Goal: Check status: Check status

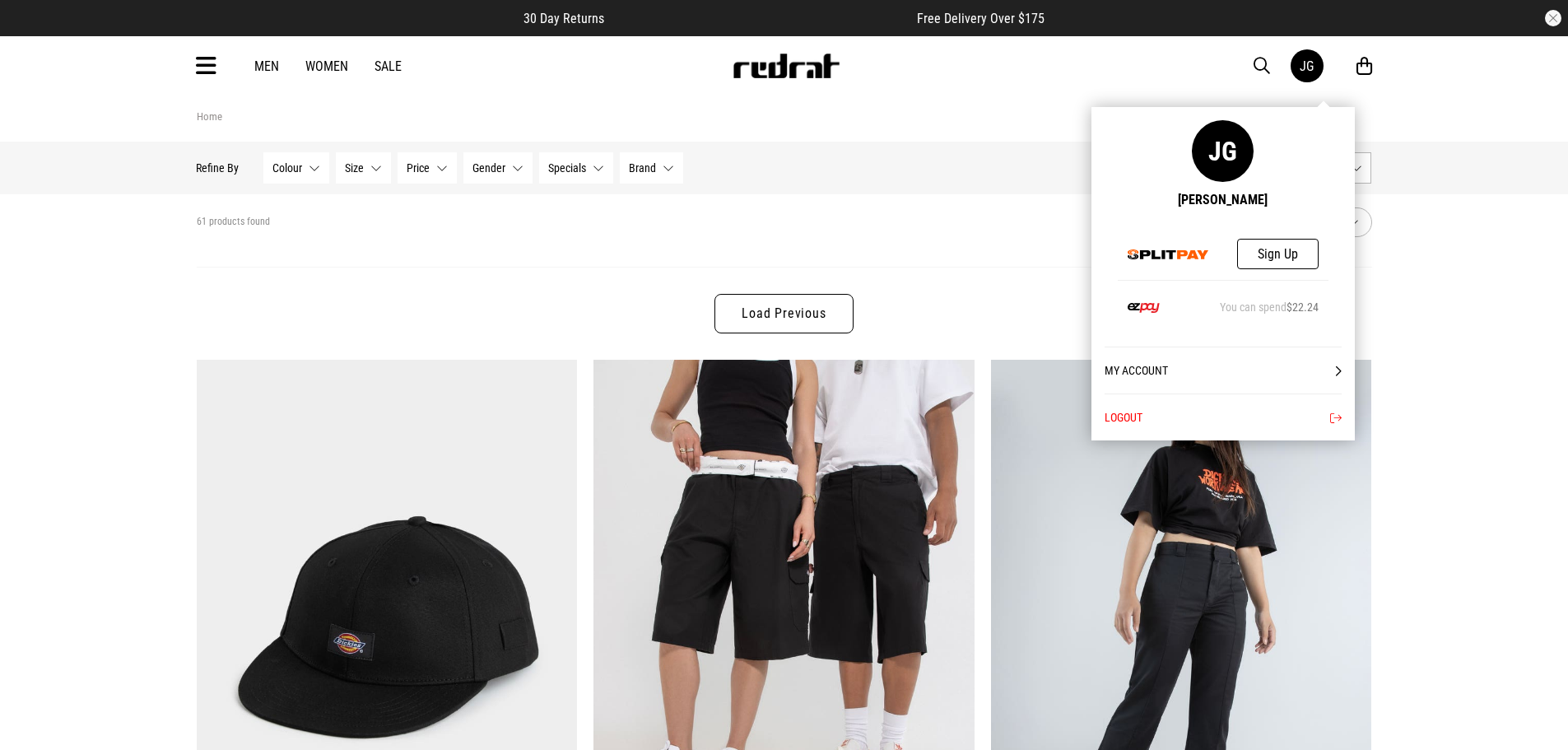
click at [1310, 59] on div "JG" at bounding box center [1307, 66] width 14 height 16
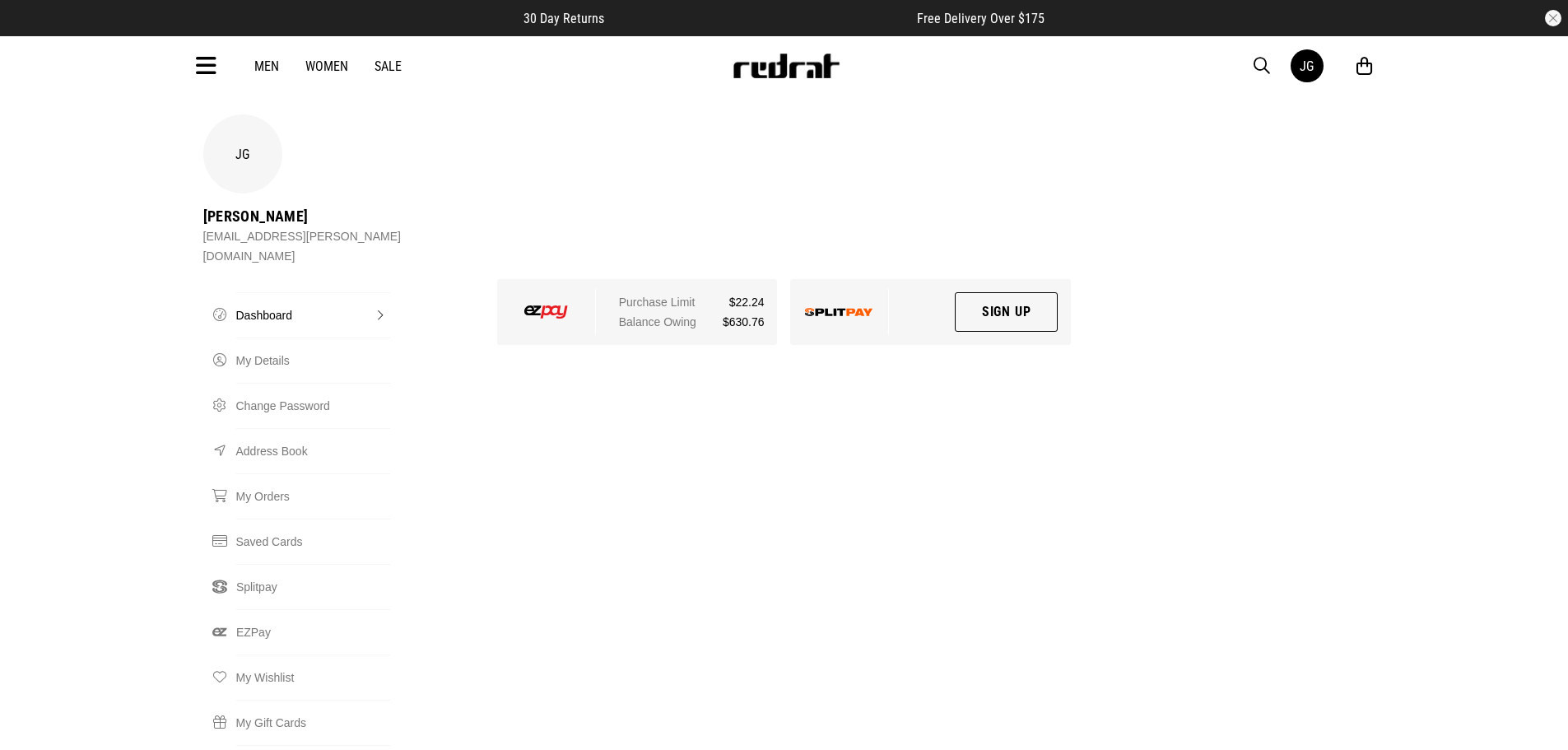
click at [317, 292] on link "Dashboard" at bounding box center [312, 315] width 154 height 45
click at [348, 474] on link "My Orders" at bounding box center [312, 496] width 154 height 45
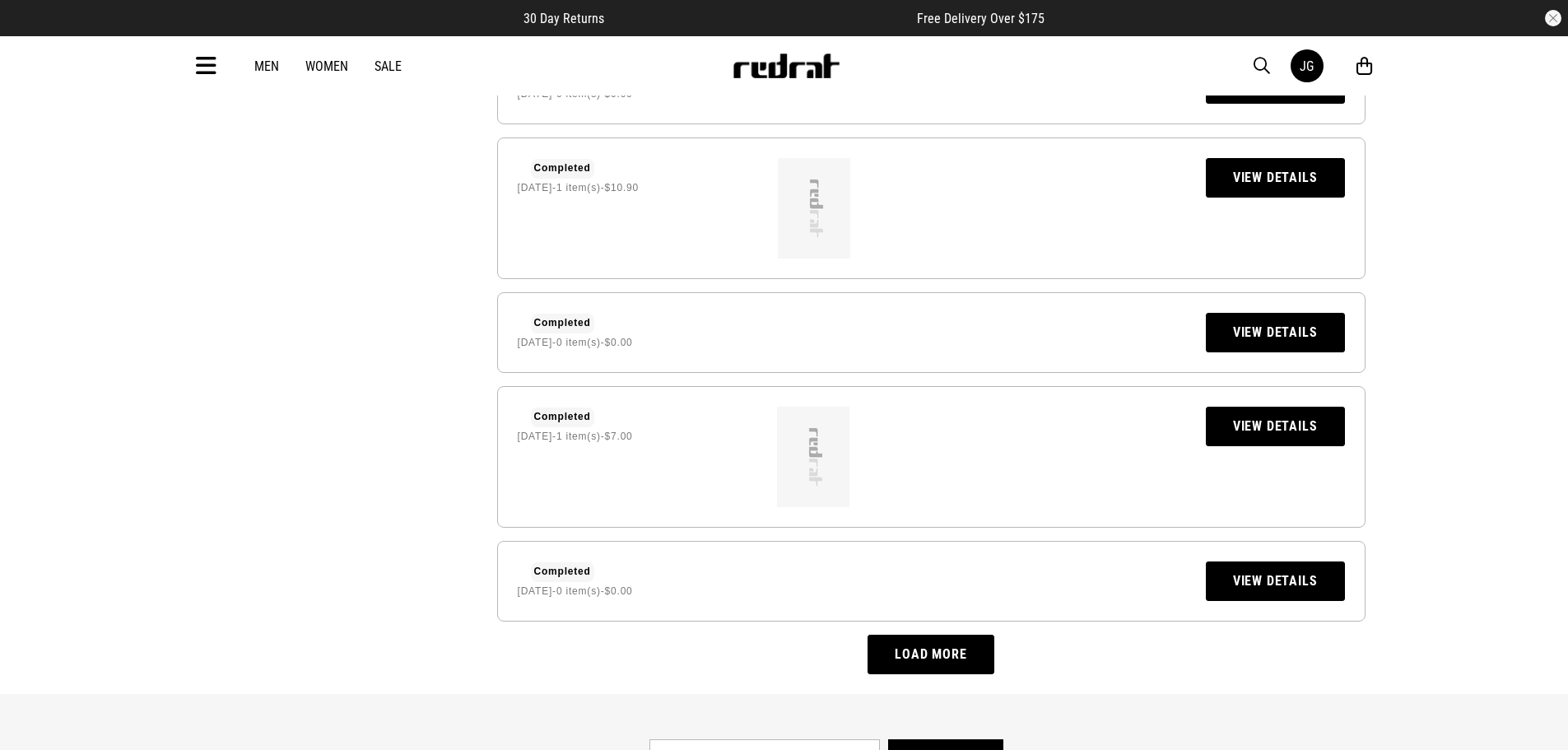
scroll to position [1235, 0]
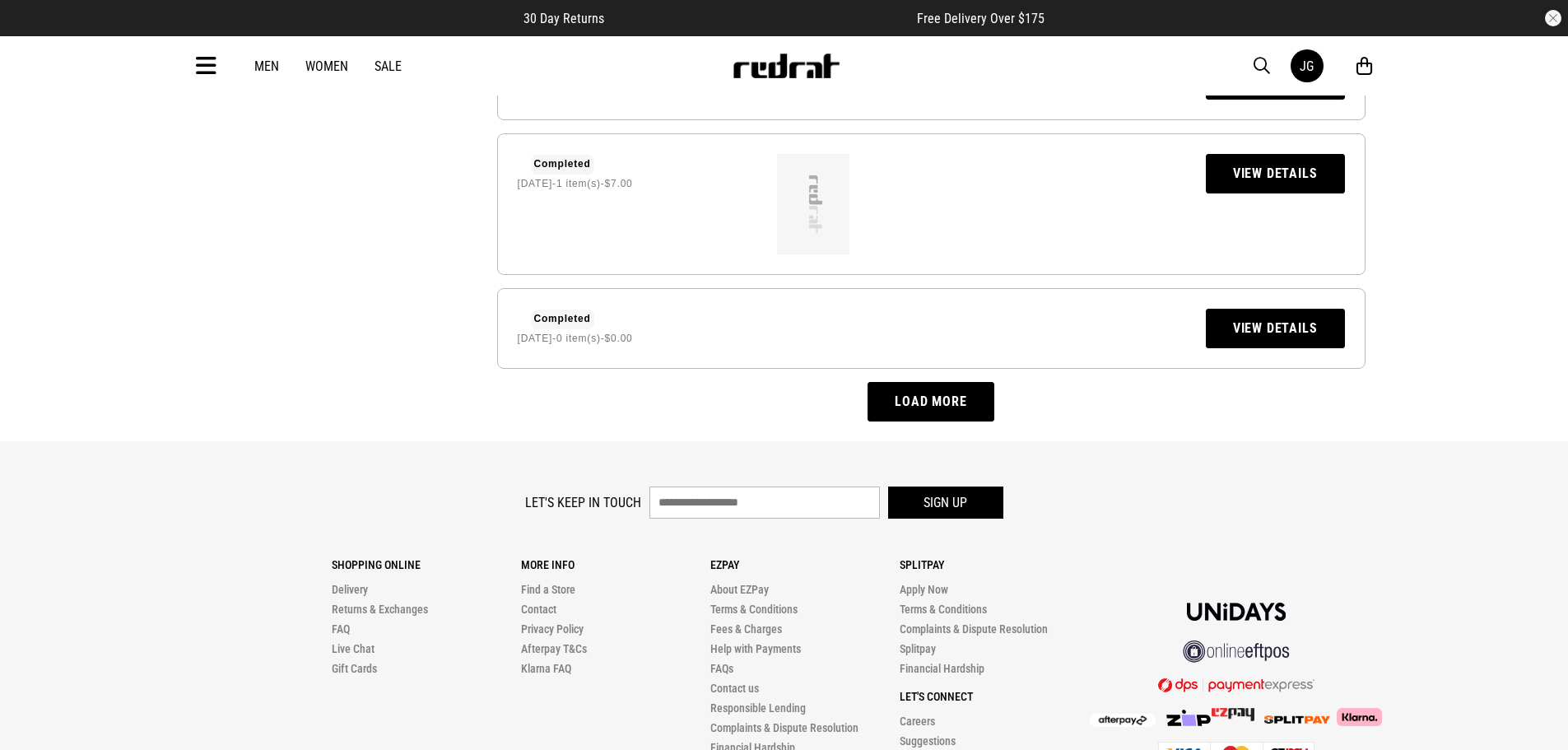
click at [953, 382] on button "Load more" at bounding box center [931, 401] width 126 height 39
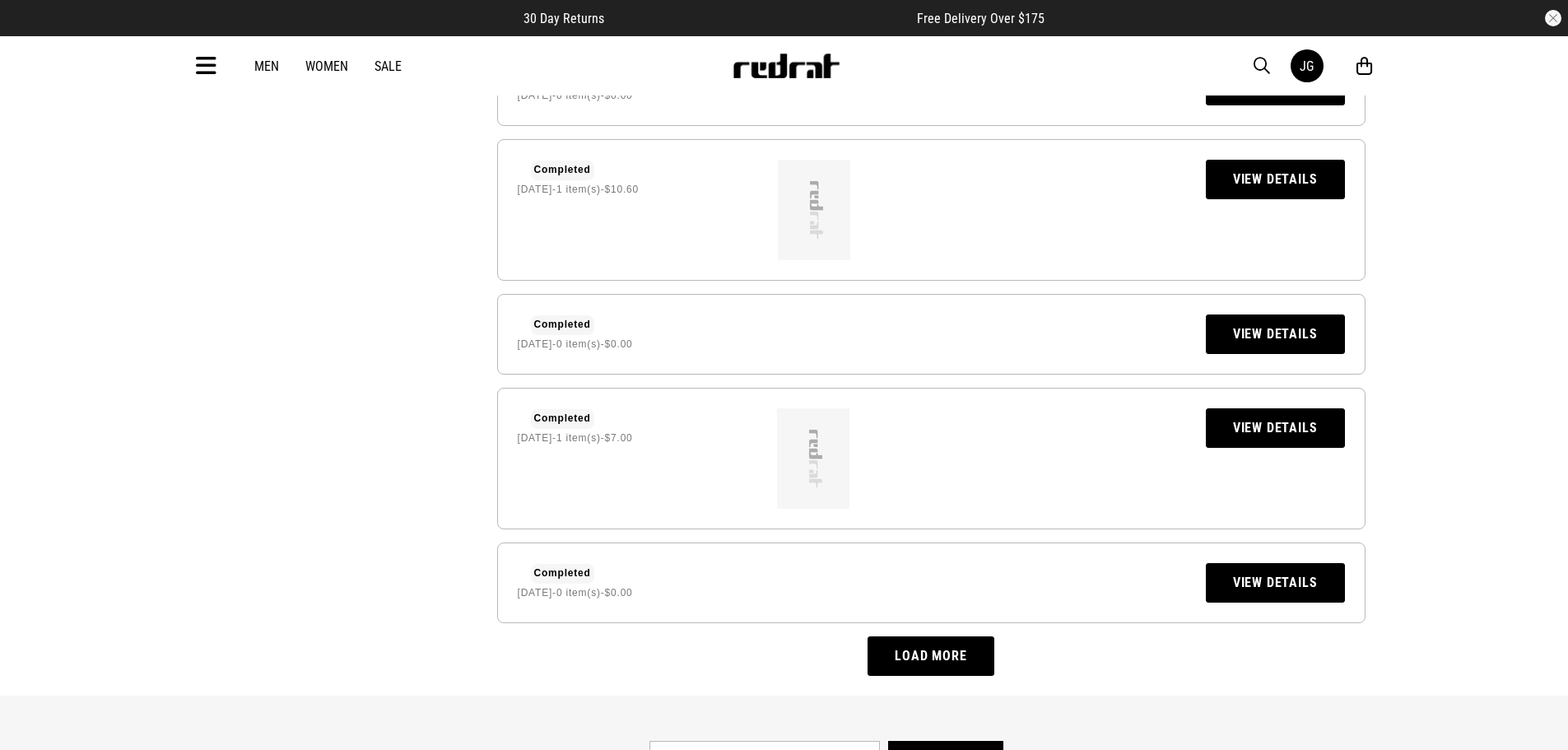
scroll to position [2540, 0]
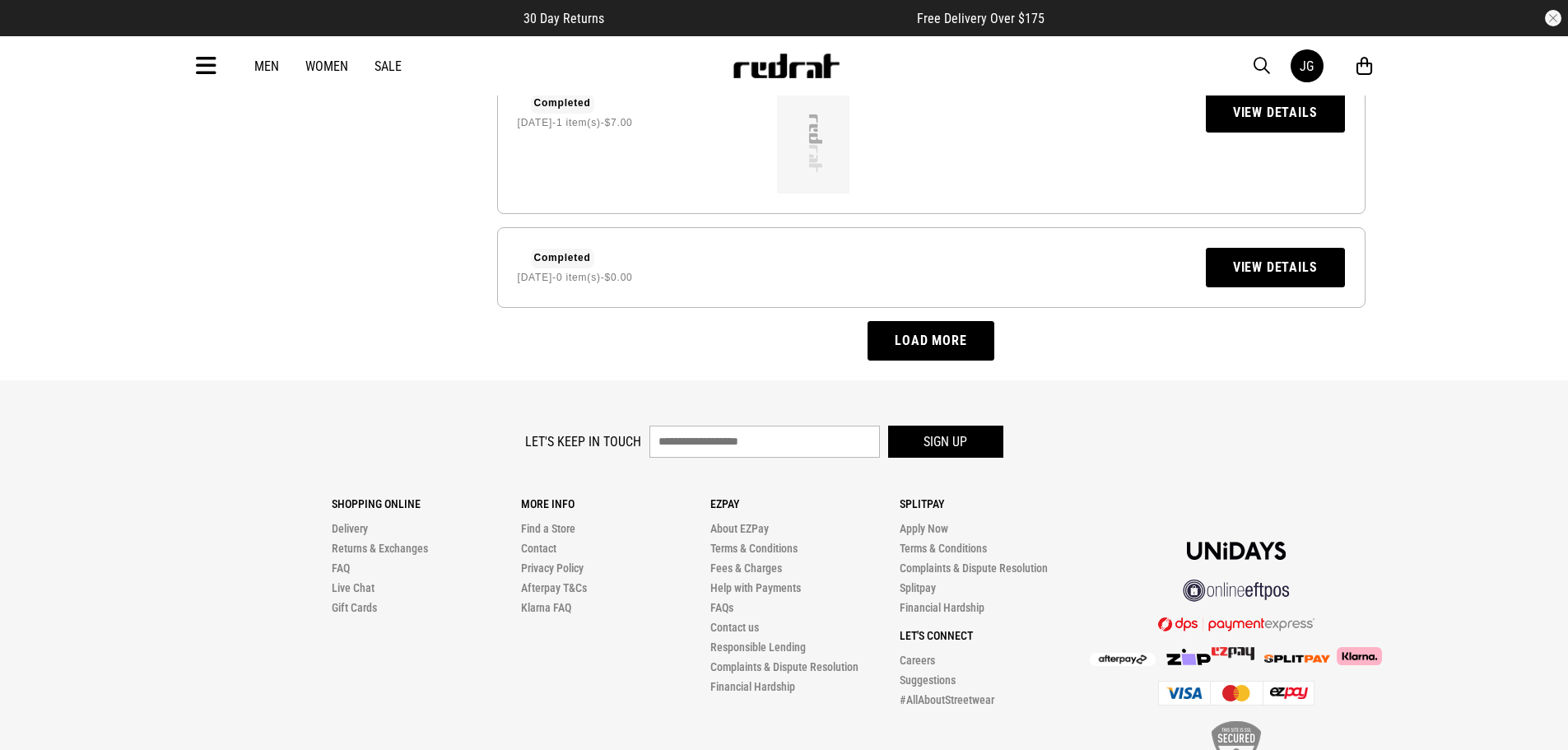
click at [952, 321] on button "Load more" at bounding box center [931, 340] width 126 height 39
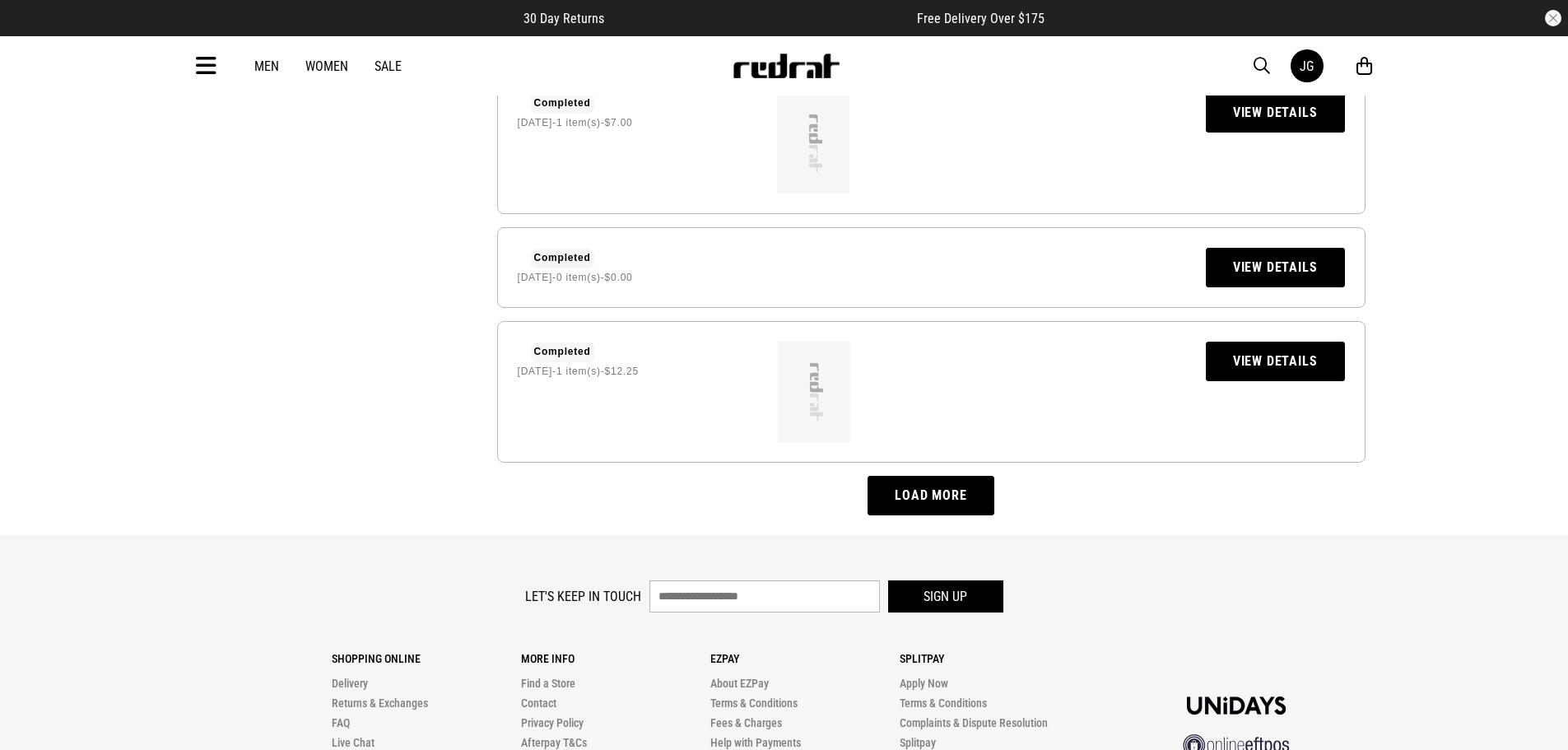
scroll to position [2622, 0]
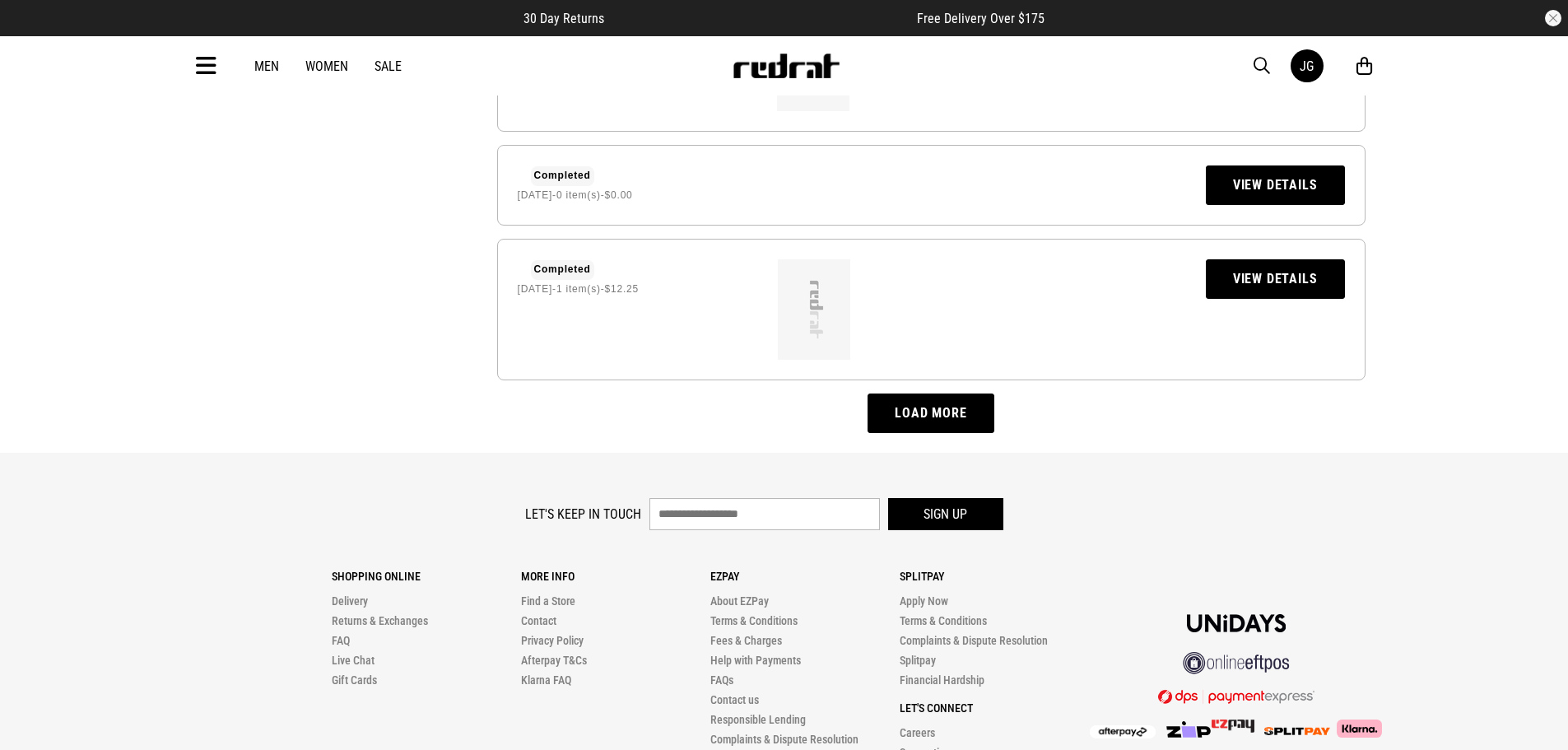
click at [924, 394] on button "Load more" at bounding box center [931, 413] width 126 height 39
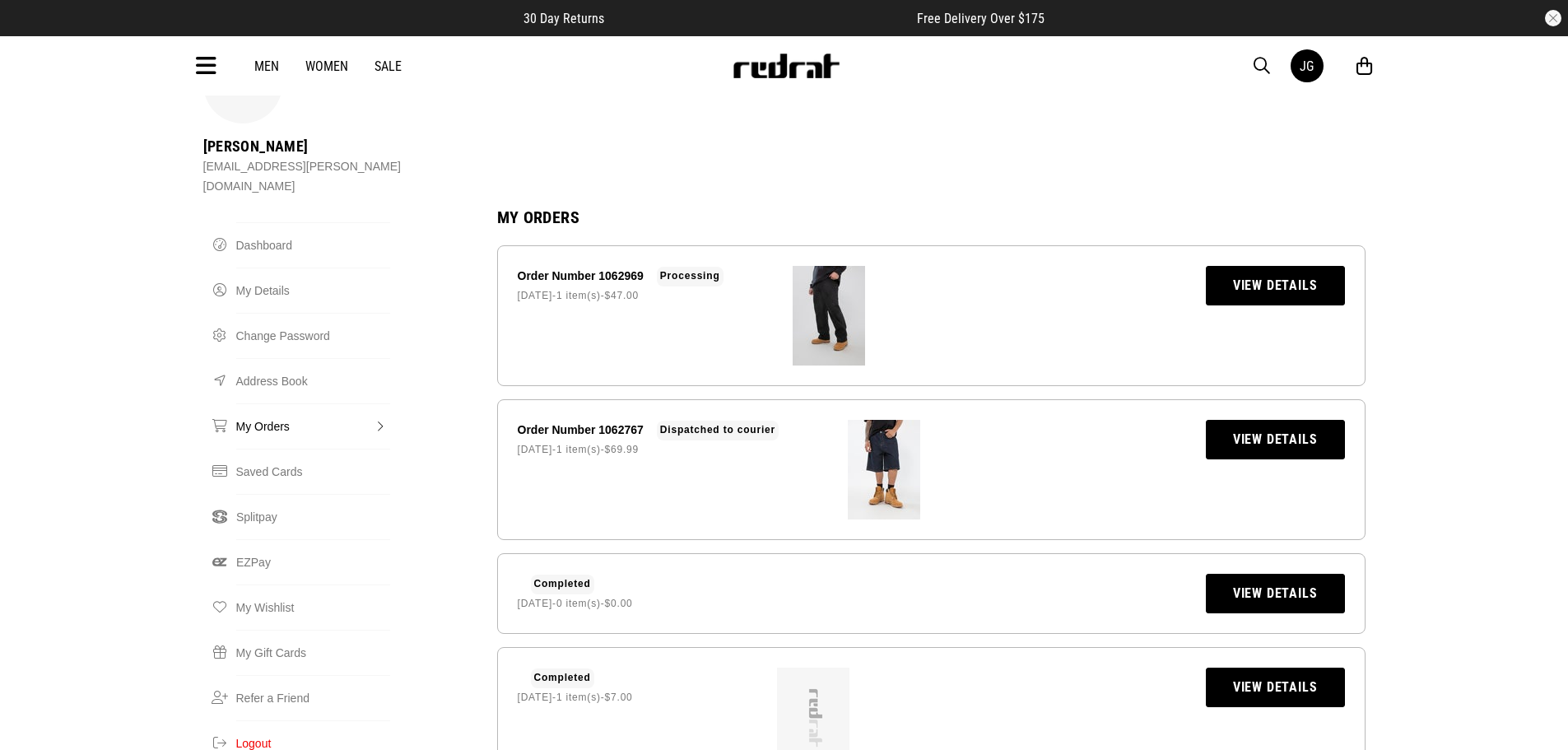
scroll to position [0, 0]
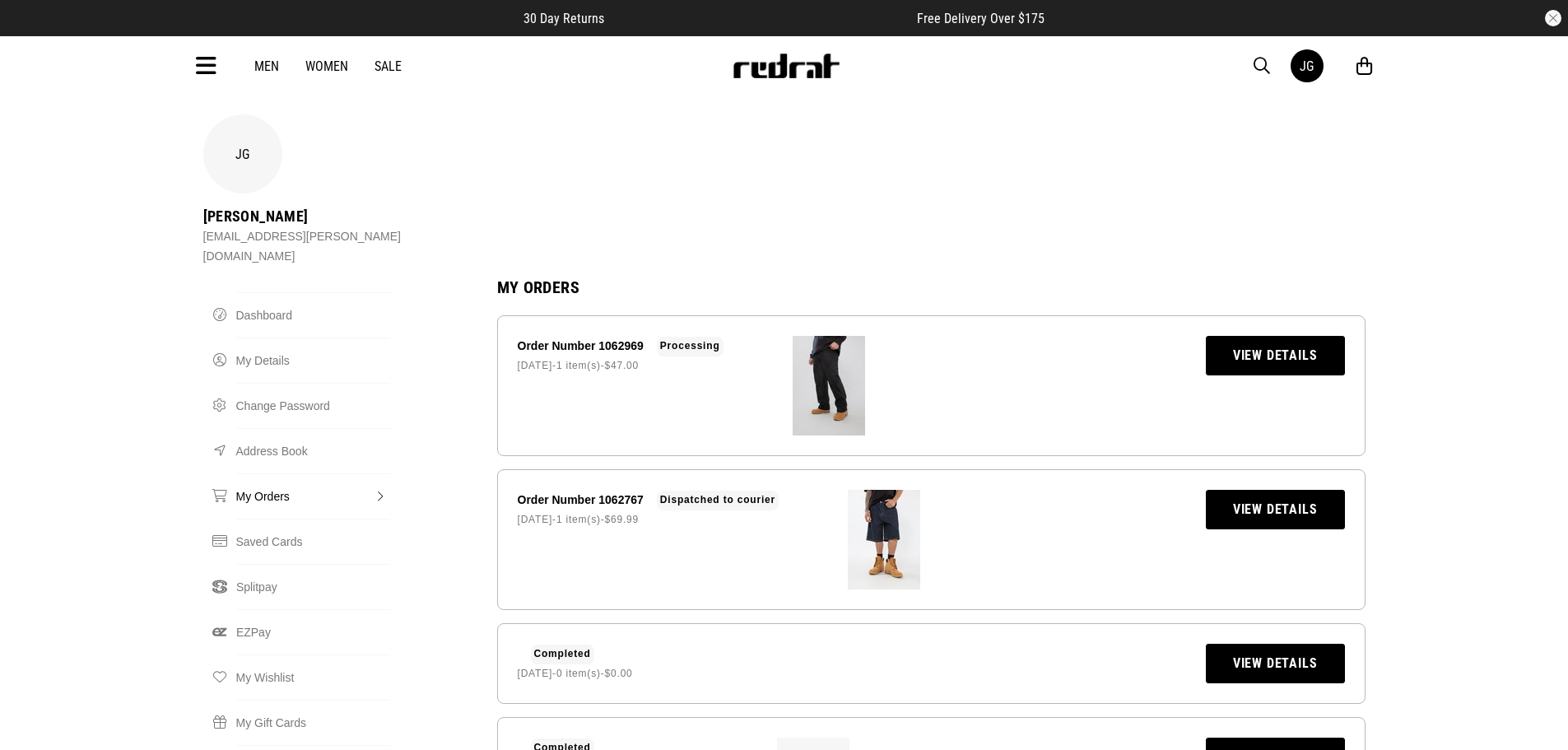
click at [845, 336] on img at bounding box center [828, 385] width 72 height 100
click at [1255, 336] on link "View Details" at bounding box center [1276, 355] width 139 height 39
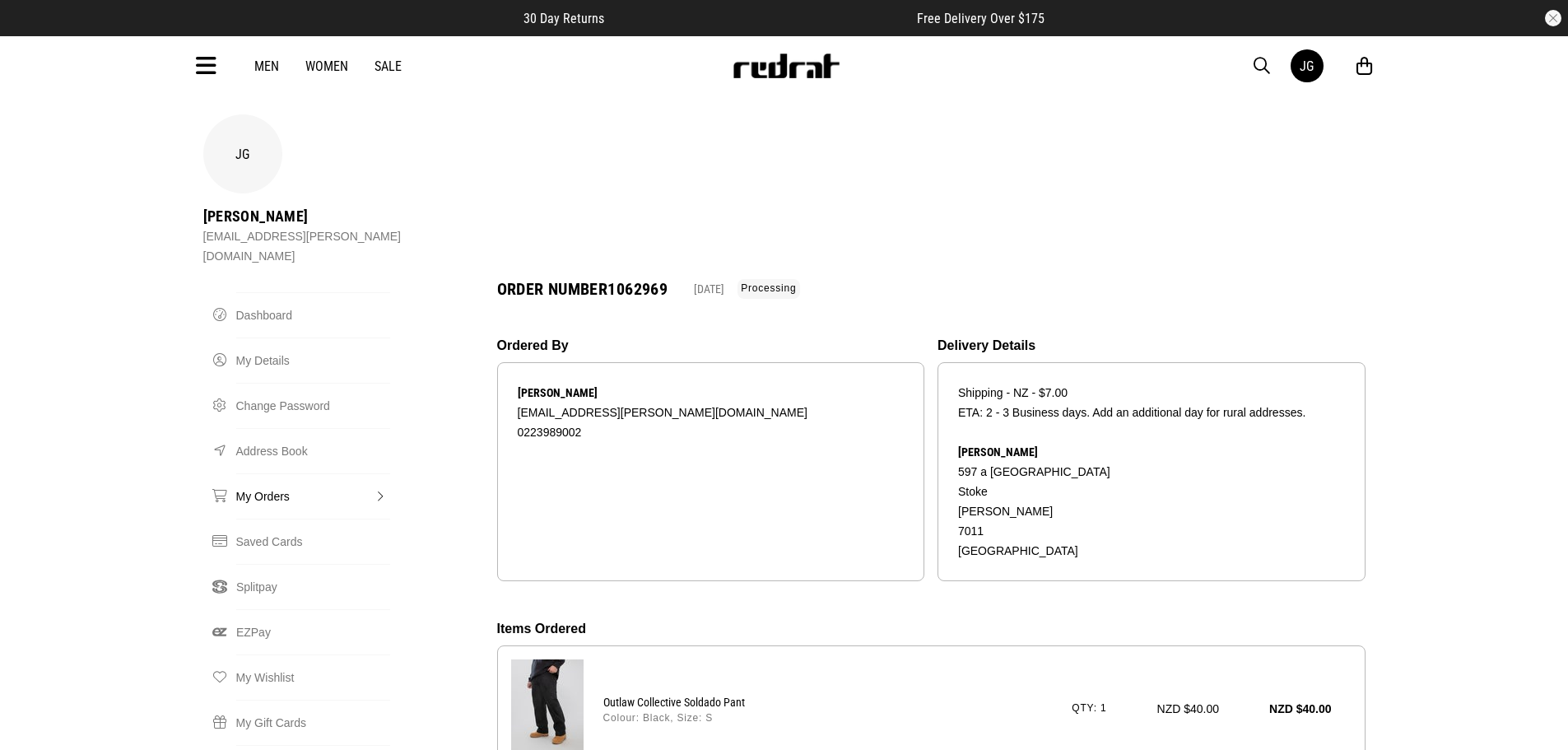
click at [586, 690] on div "Outlaw Collective Soldado Pant Colour: Black, Size: S Qty: 1 NZD $40.00 NZD $40…" at bounding box center [967, 709] width 768 height 39
click at [560, 660] on img at bounding box center [547, 710] width 72 height 100
